Goal: Task Accomplishment & Management: Manage account settings

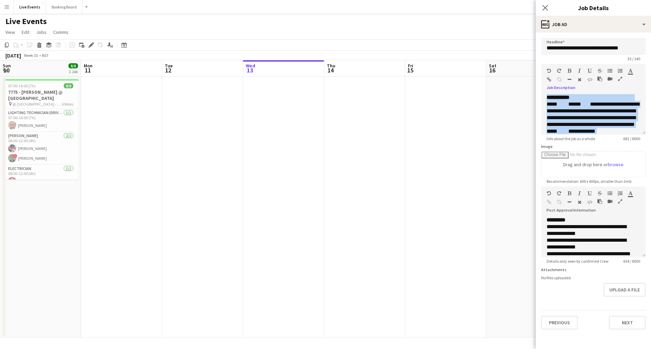
scroll to position [148, 0]
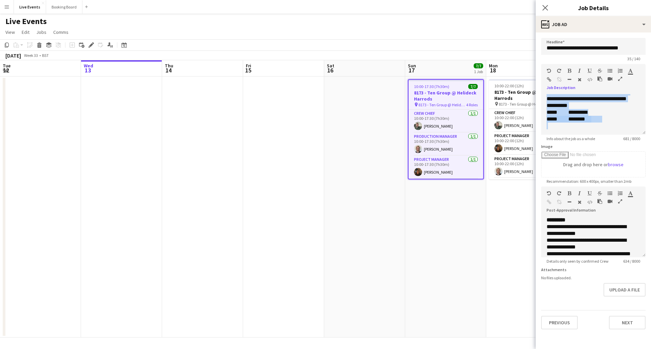
click at [367, 177] on app-date-cell at bounding box center [364, 207] width 81 height 261
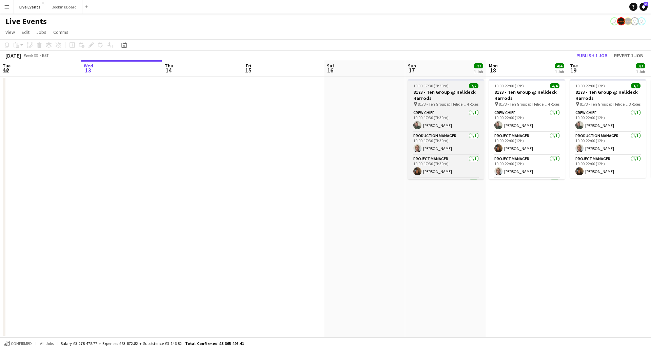
click at [442, 90] on h3 "8173 - Ten Group @ Helideck Harrods" at bounding box center [446, 95] width 76 height 12
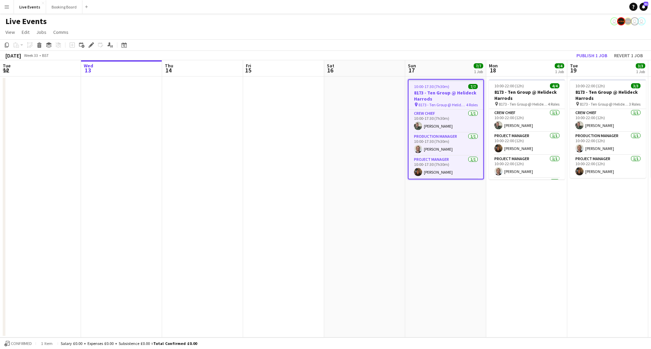
click at [442, 90] on h3 "8173 - Ten Group @ Helideck Harrods" at bounding box center [445, 96] width 75 height 12
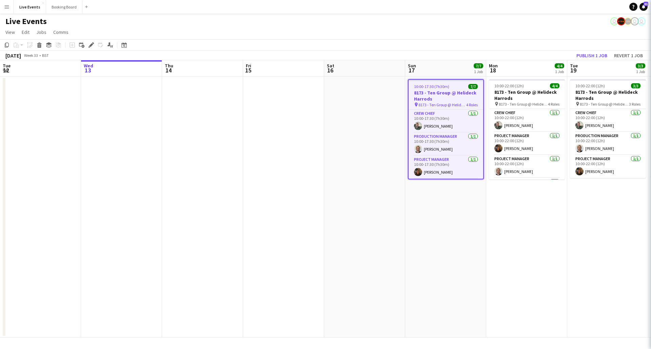
type input "**********"
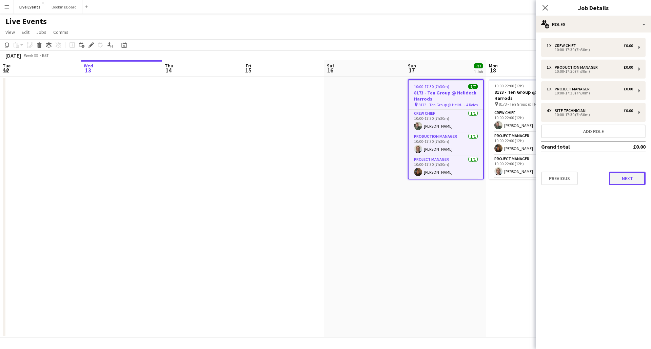
click at [623, 182] on button "Next" at bounding box center [627, 179] width 37 height 14
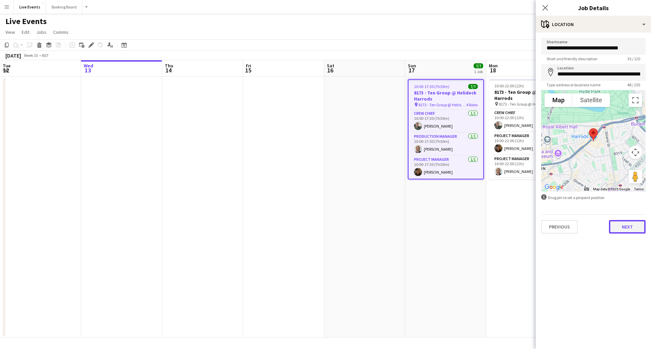
click at [632, 227] on button "Next" at bounding box center [627, 227] width 37 height 14
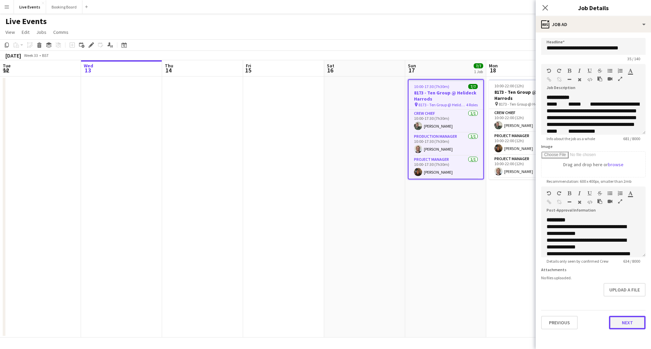
click at [629, 325] on button "Next" at bounding box center [627, 323] width 37 height 14
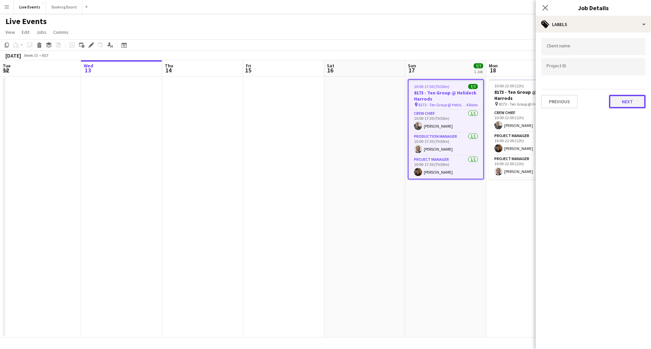
click at [618, 99] on button "Next" at bounding box center [627, 102] width 37 height 14
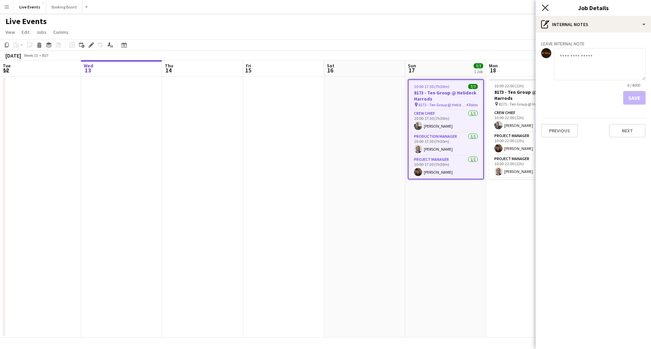
click at [544, 8] on icon at bounding box center [545, 7] width 6 height 6
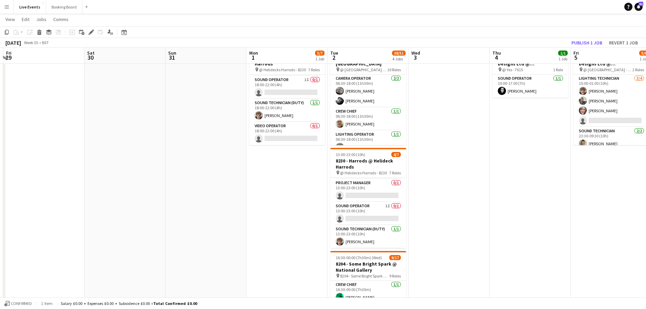
scroll to position [91, 0]
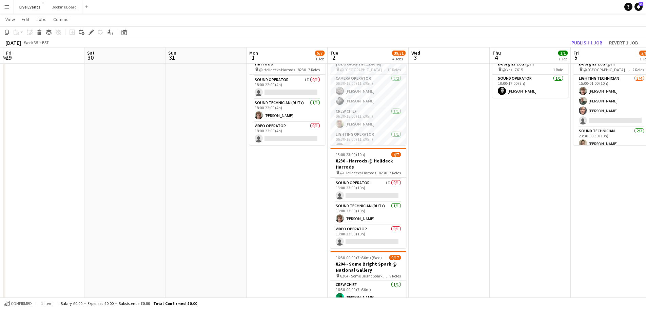
click at [260, 206] on app-date-cell "18:00-22:00 (4h) 5/7 8230 - Harrods @ Helideck Harrods pin @ Helidecks Harrods …" at bounding box center [286, 255] width 81 height 426
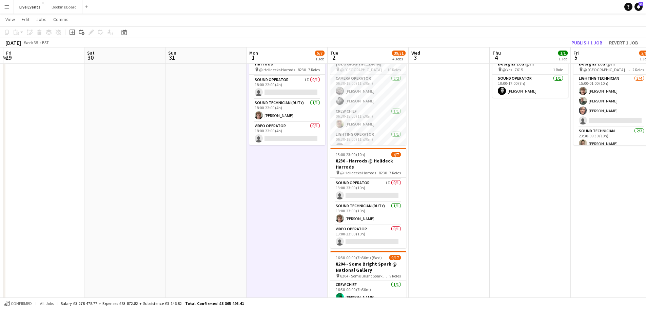
click at [192, 214] on app-date-cell at bounding box center [205, 255] width 81 height 426
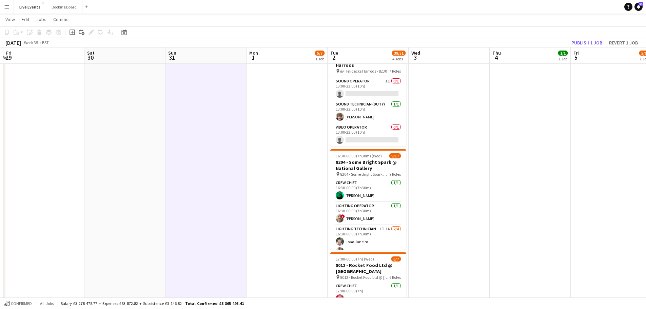
scroll to position [203, 0]
